Goal: Information Seeking & Learning: Check status

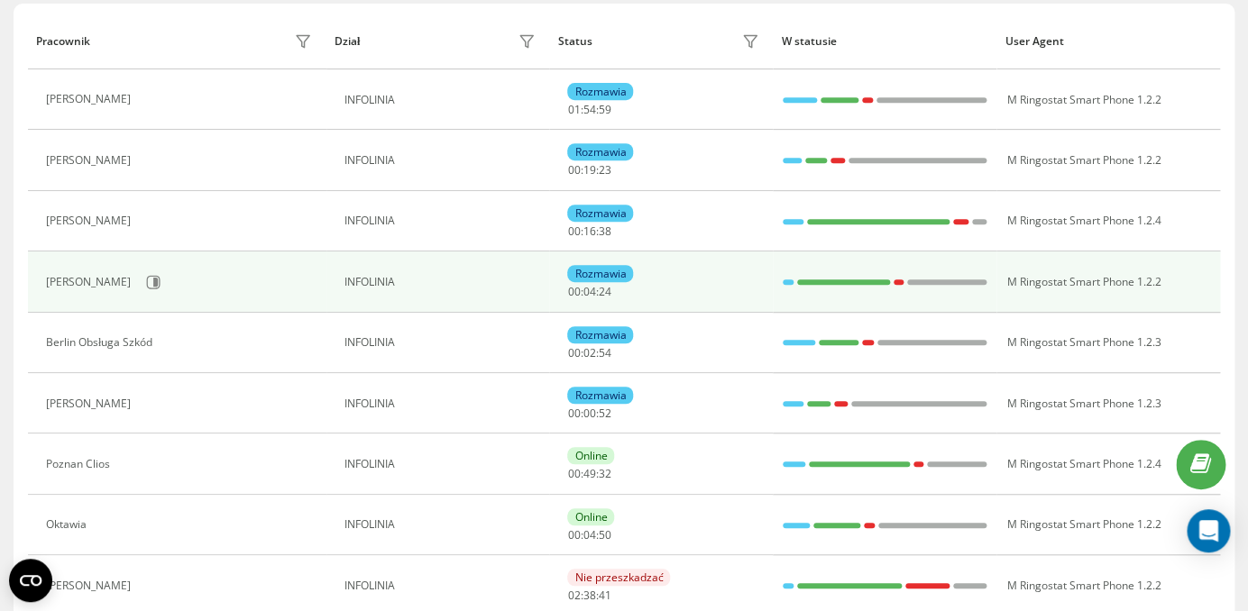
scroll to position [268, 0]
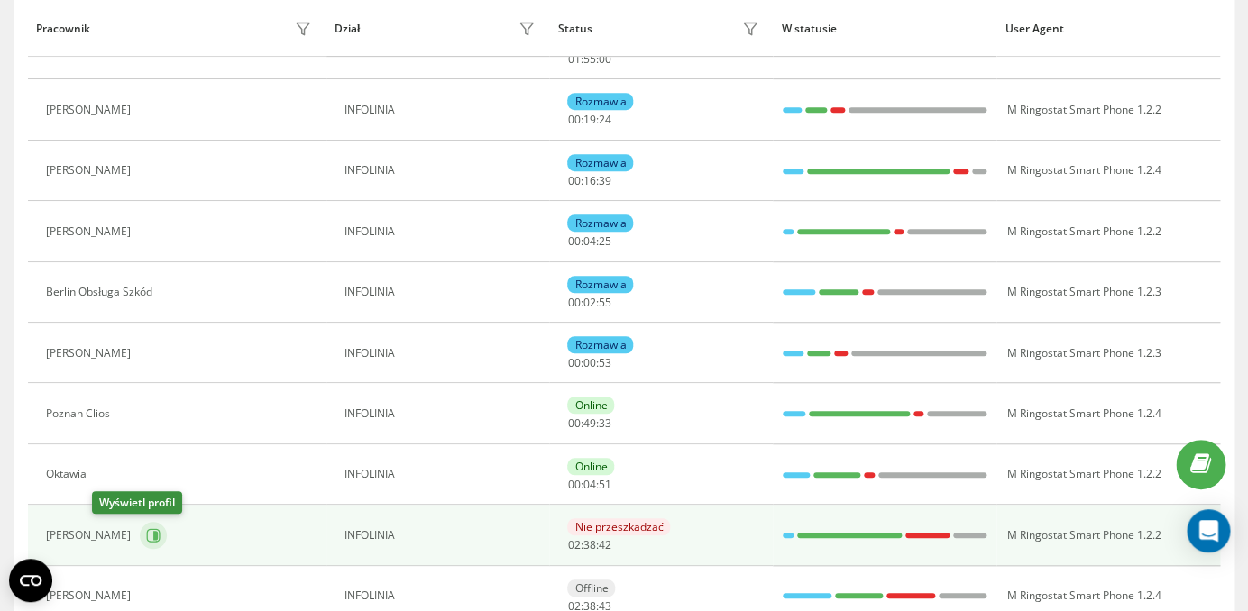
click at [153, 536] on icon at bounding box center [155, 535] width 5 height 9
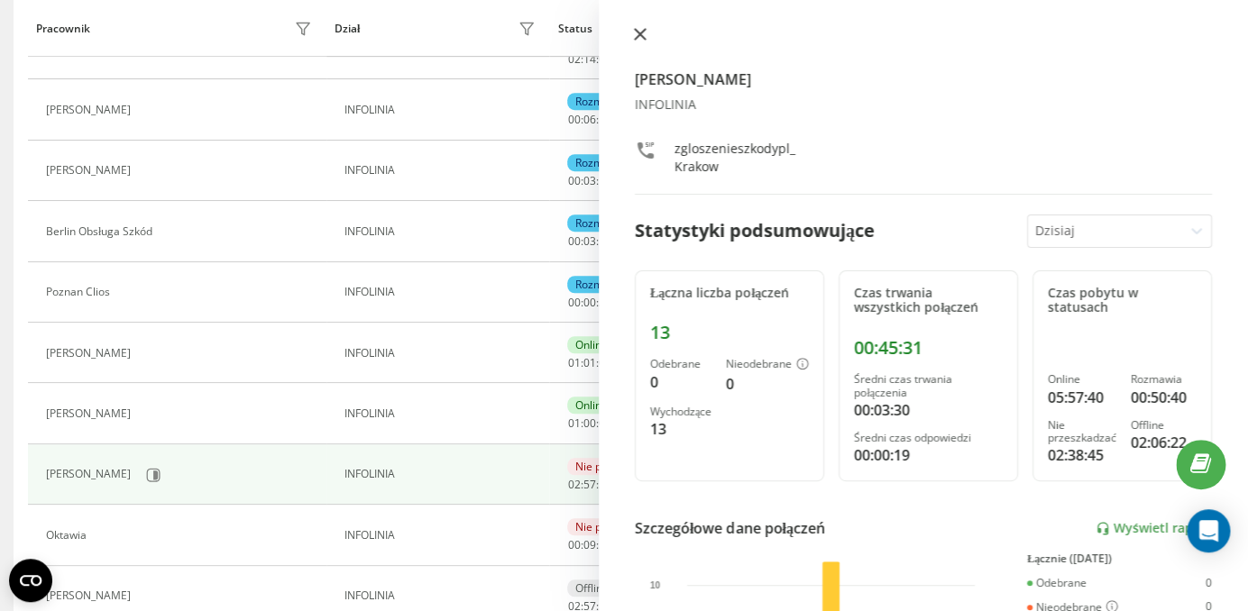
click at [646, 40] on button at bounding box center [639, 35] width 23 height 17
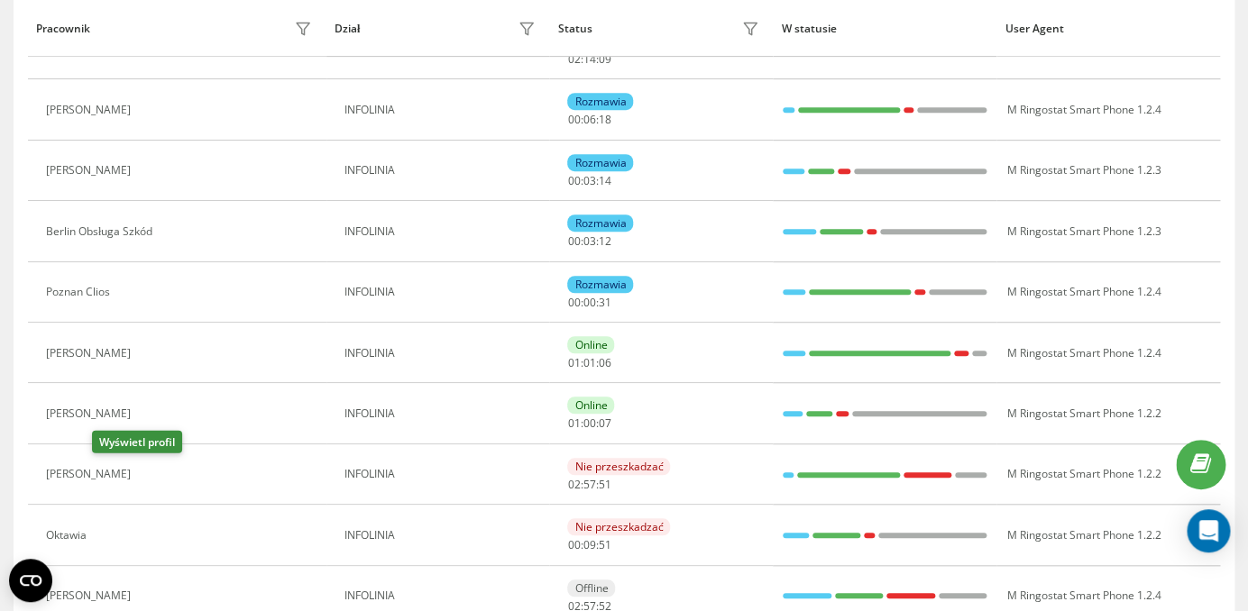
click at [143, 478] on icon at bounding box center [150, 475] width 14 height 14
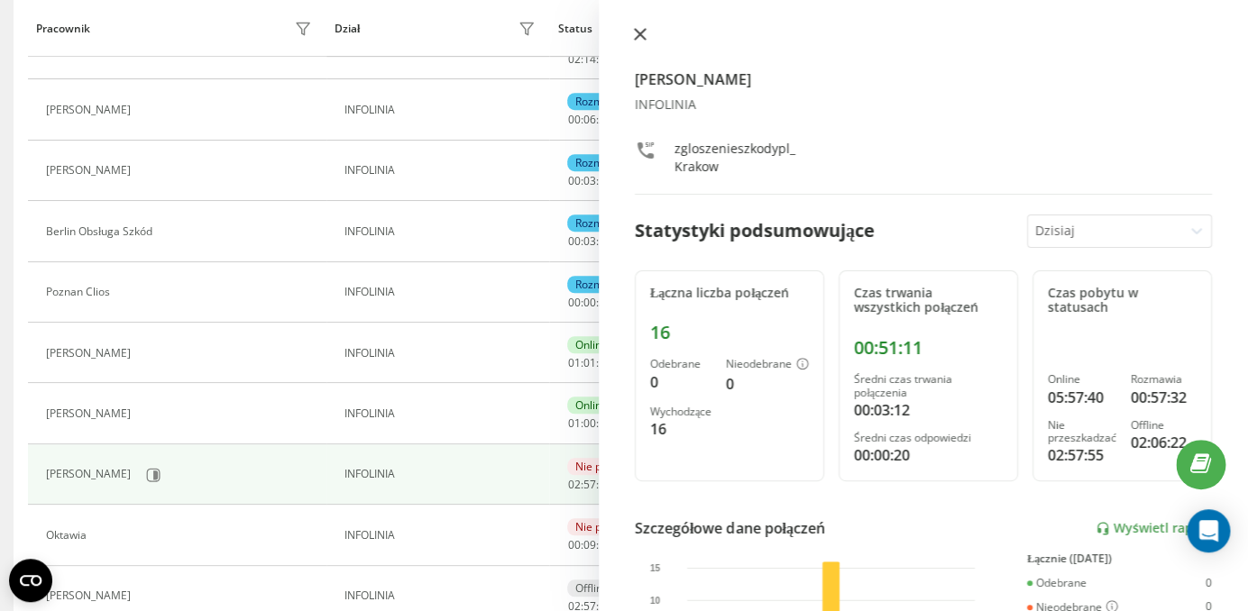
click at [640, 30] on icon at bounding box center [640, 34] width 13 height 13
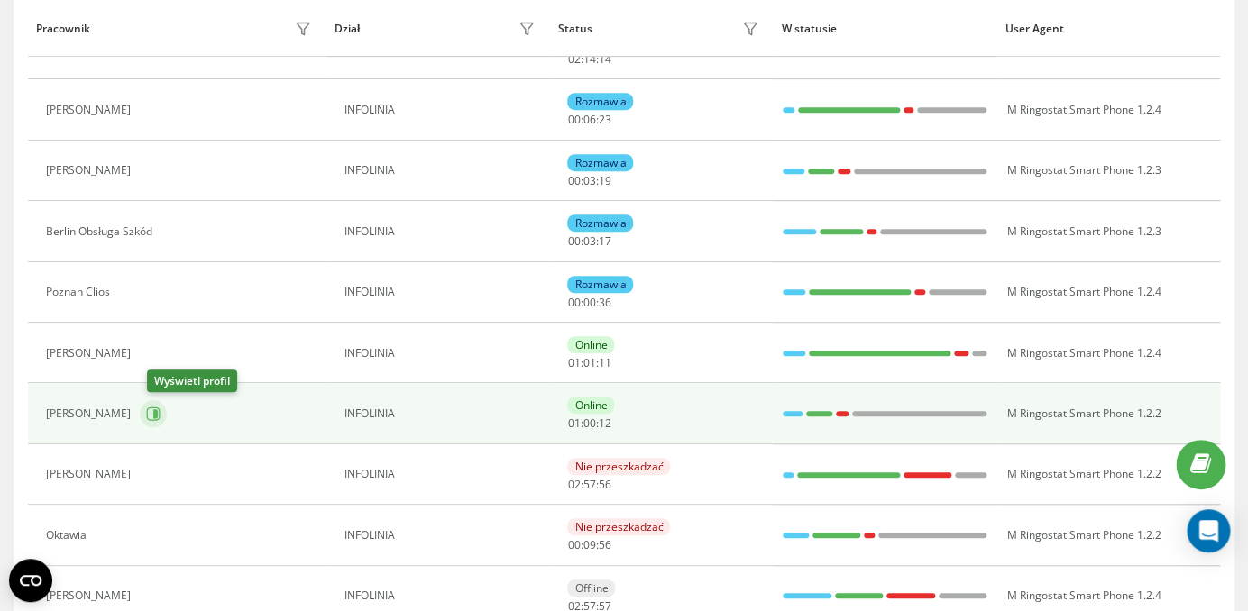
click at [151, 419] on button at bounding box center [153, 413] width 27 height 27
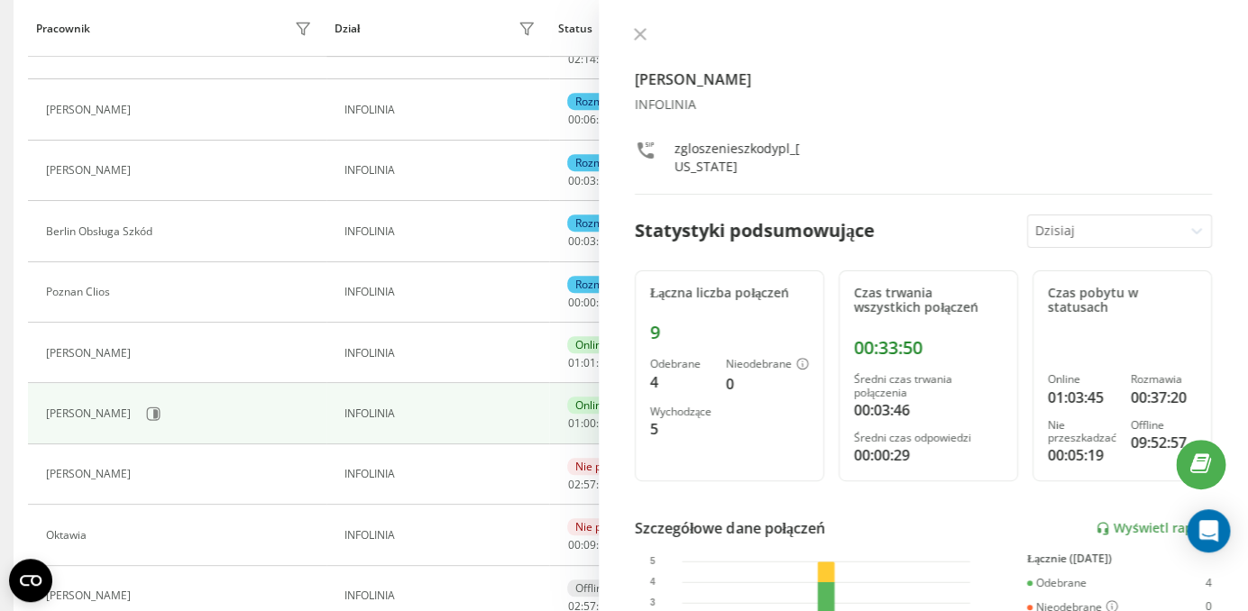
click at [639, 32] on icon at bounding box center [640, 34] width 13 height 13
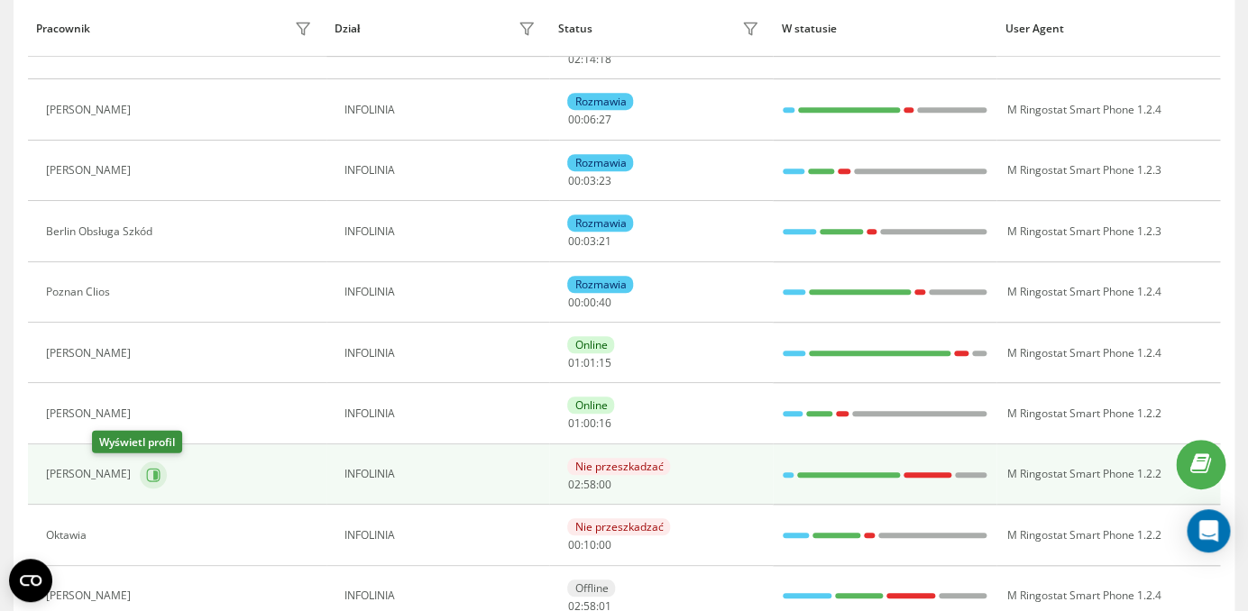
click at [140, 482] on button at bounding box center [153, 475] width 27 height 27
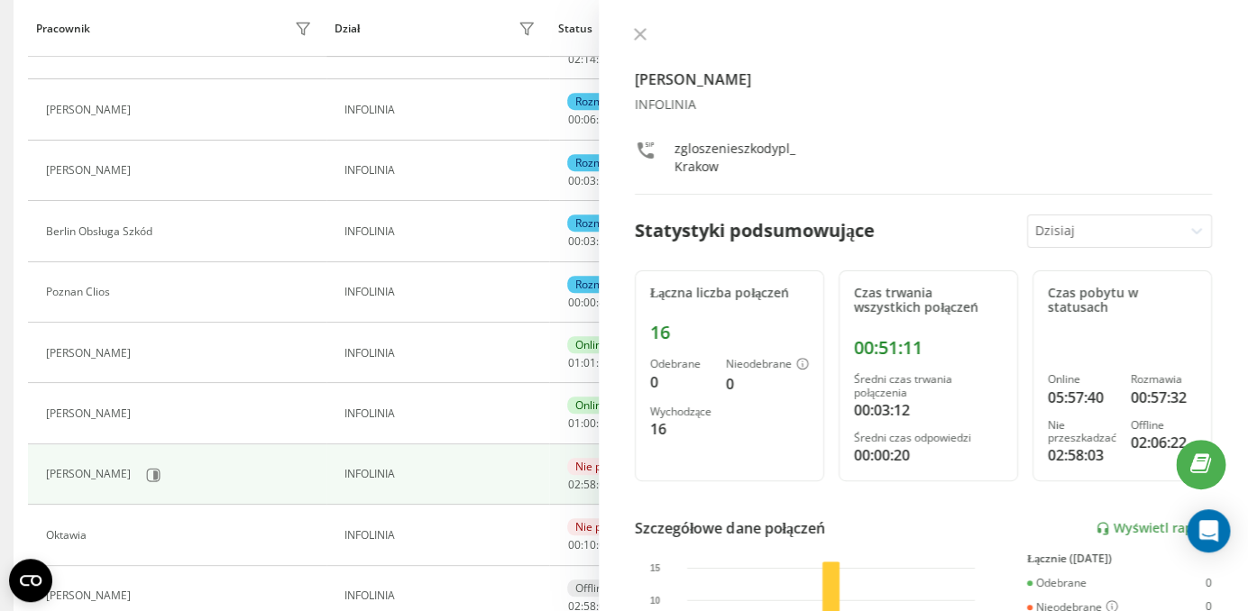
click at [633, 27] on div "[PERSON_NAME] INFOLINIA zgloszenieszkodypl_Krakow Statystyki podsumowujące [DAT…" at bounding box center [923, 305] width 649 height 611
click at [637, 34] on icon at bounding box center [640, 34] width 13 height 13
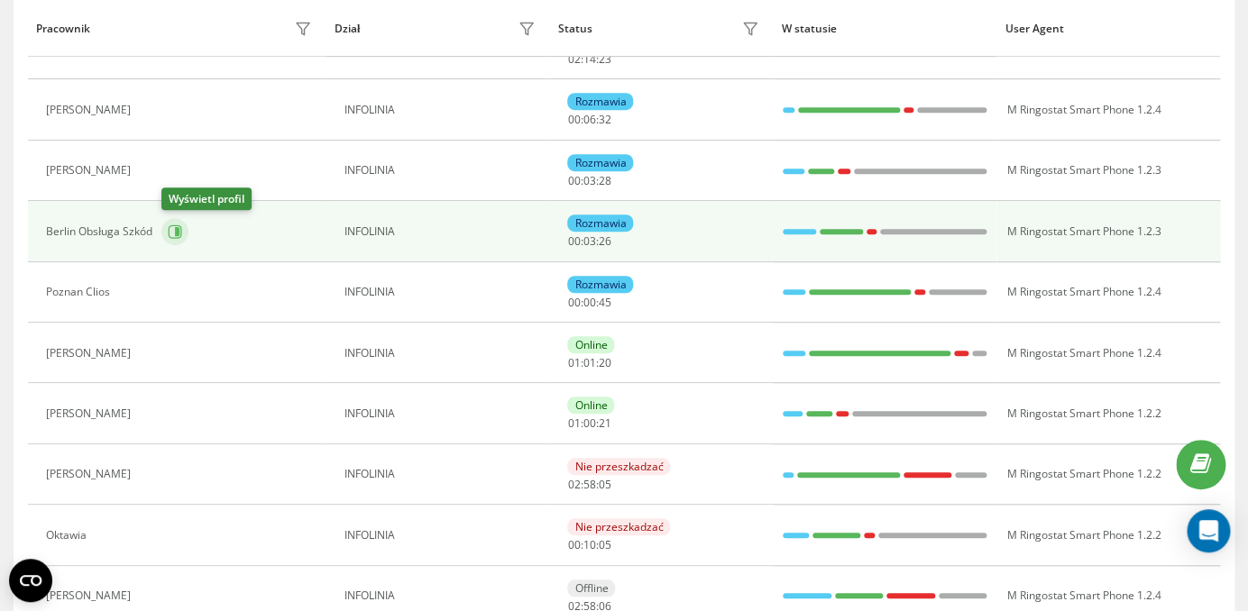
click at [175, 236] on icon at bounding box center [175, 231] width 14 height 14
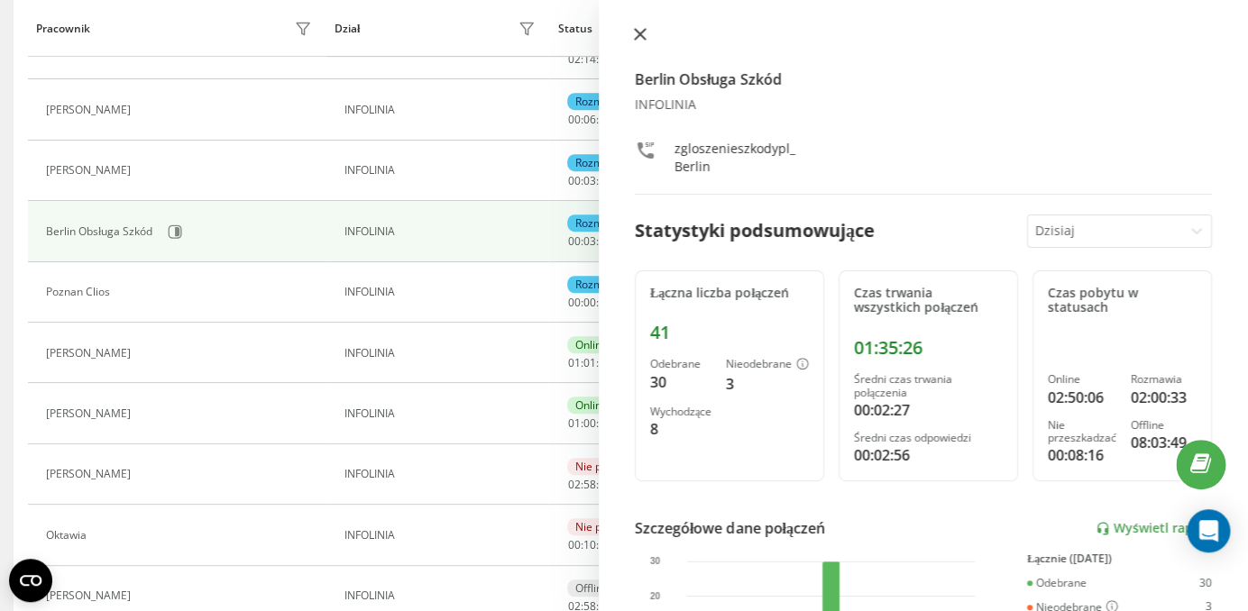
click at [637, 31] on icon at bounding box center [640, 34] width 13 height 13
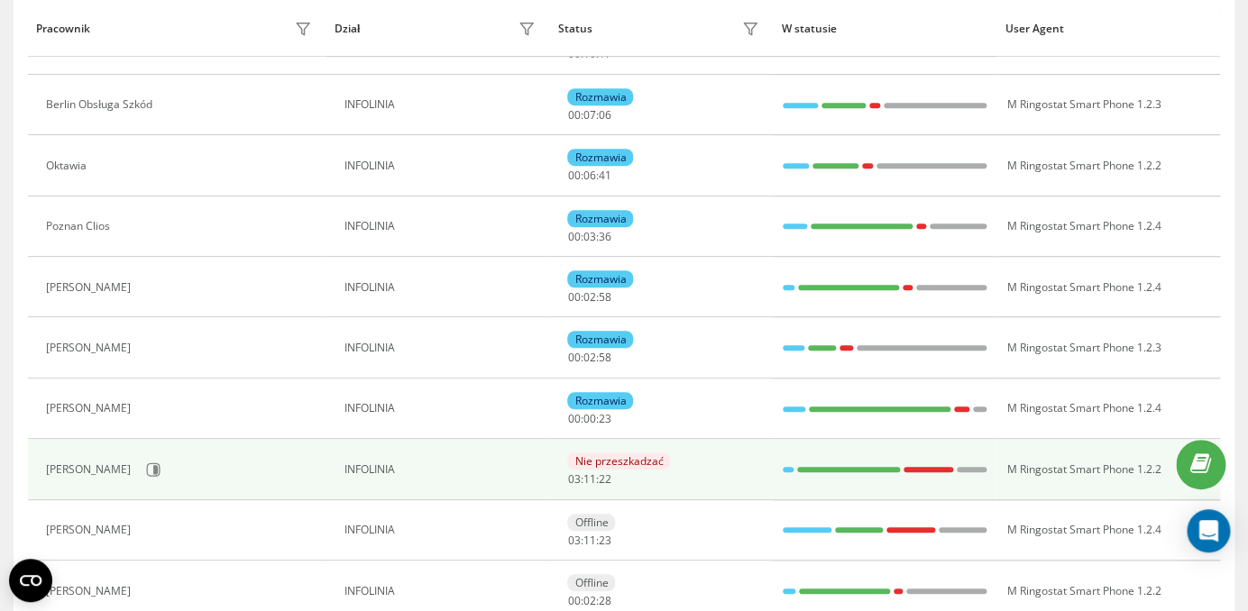
scroll to position [337, 0]
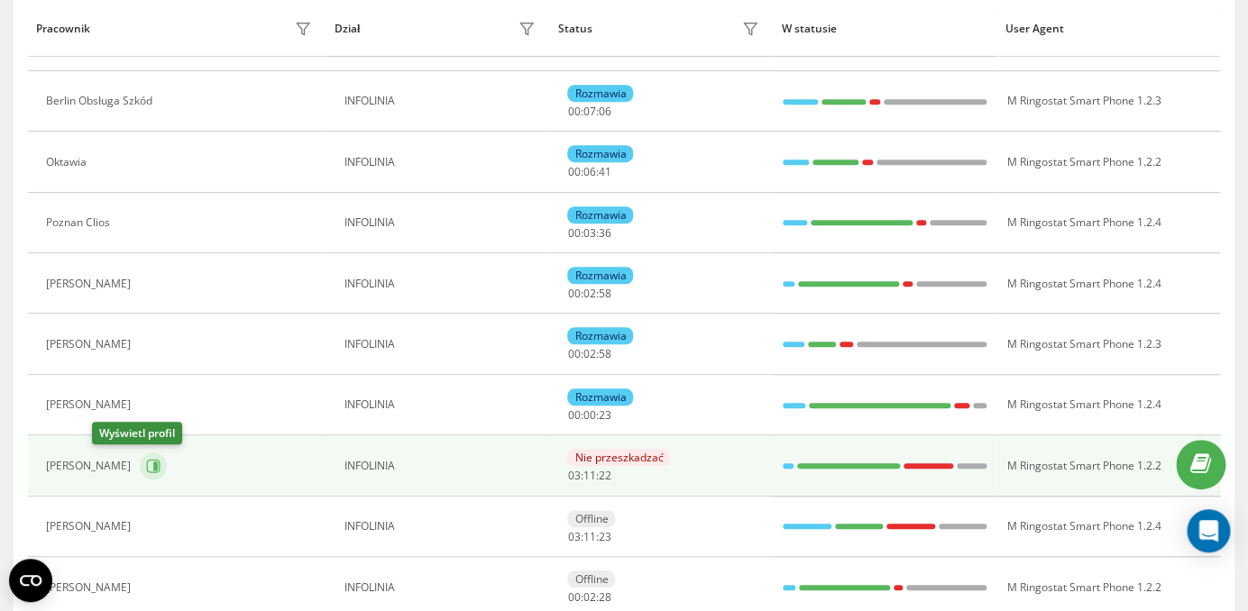
click at [147, 472] on icon at bounding box center [154, 466] width 14 height 14
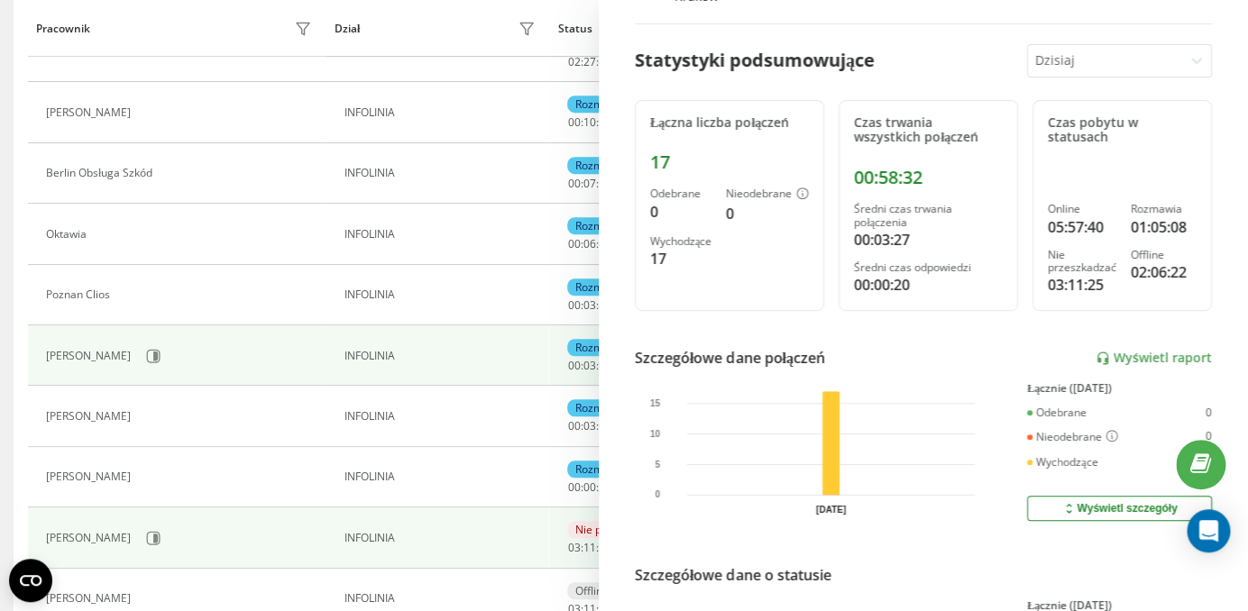
scroll to position [261, 0]
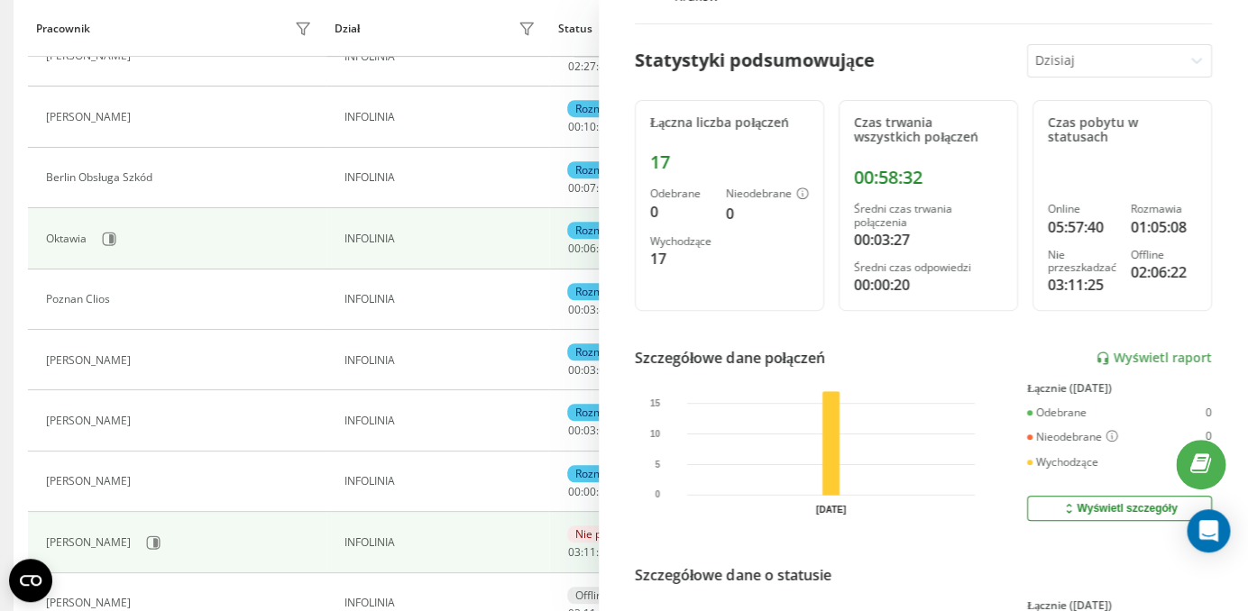
click at [125, 243] on div "Oktawia" at bounding box center [181, 239] width 270 height 31
click at [115, 240] on icon at bounding box center [110, 239] width 14 height 14
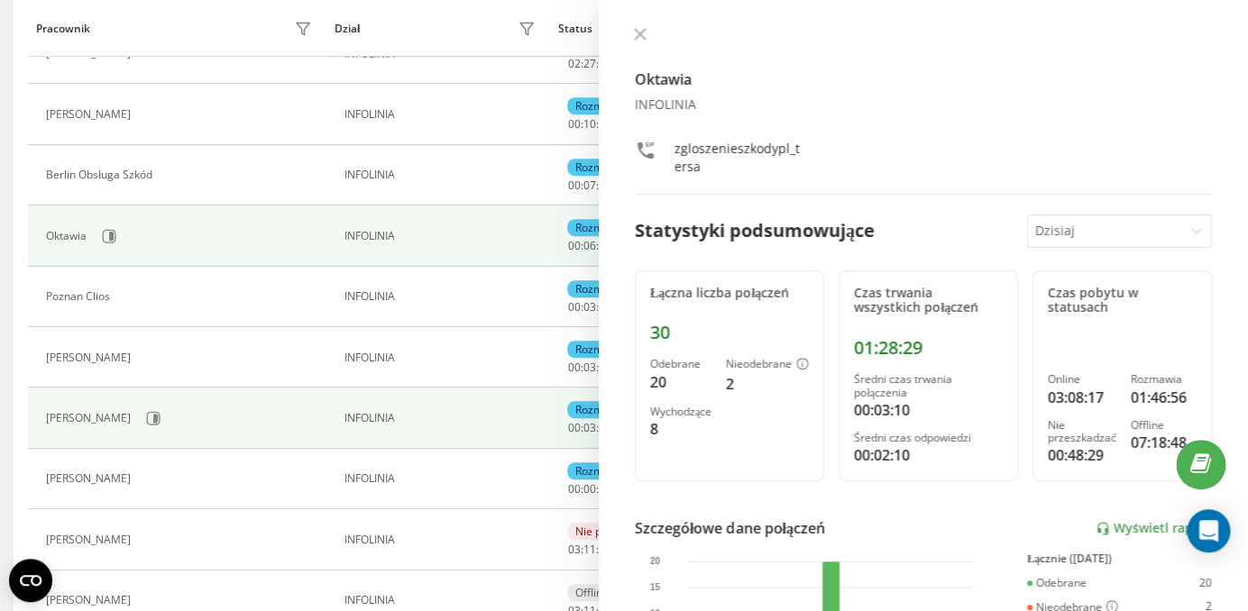
scroll to position [368, 0]
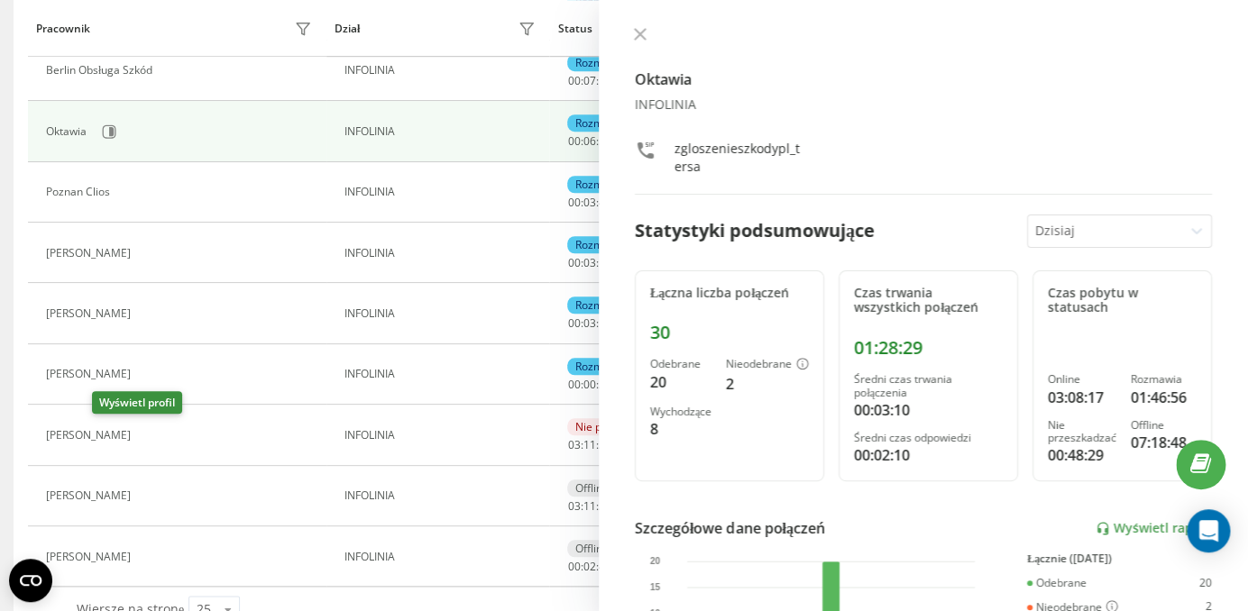
click at [144, 436] on icon at bounding box center [151, 436] width 14 height 14
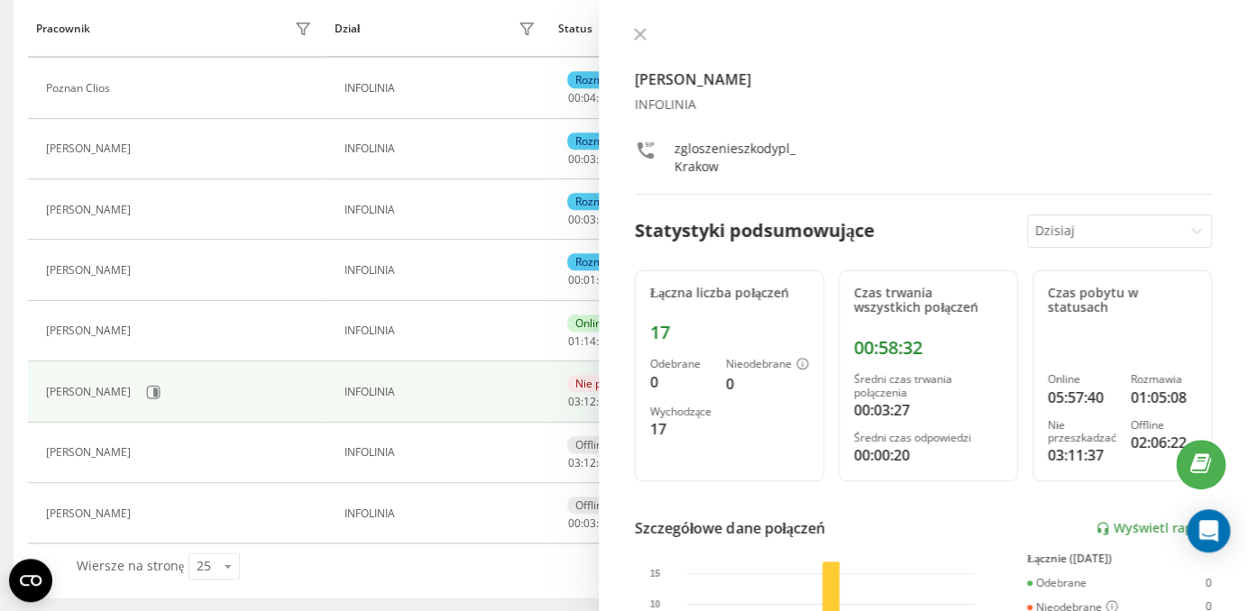
scroll to position [351, 0]
